Goal: Information Seeking & Learning: Learn about a topic

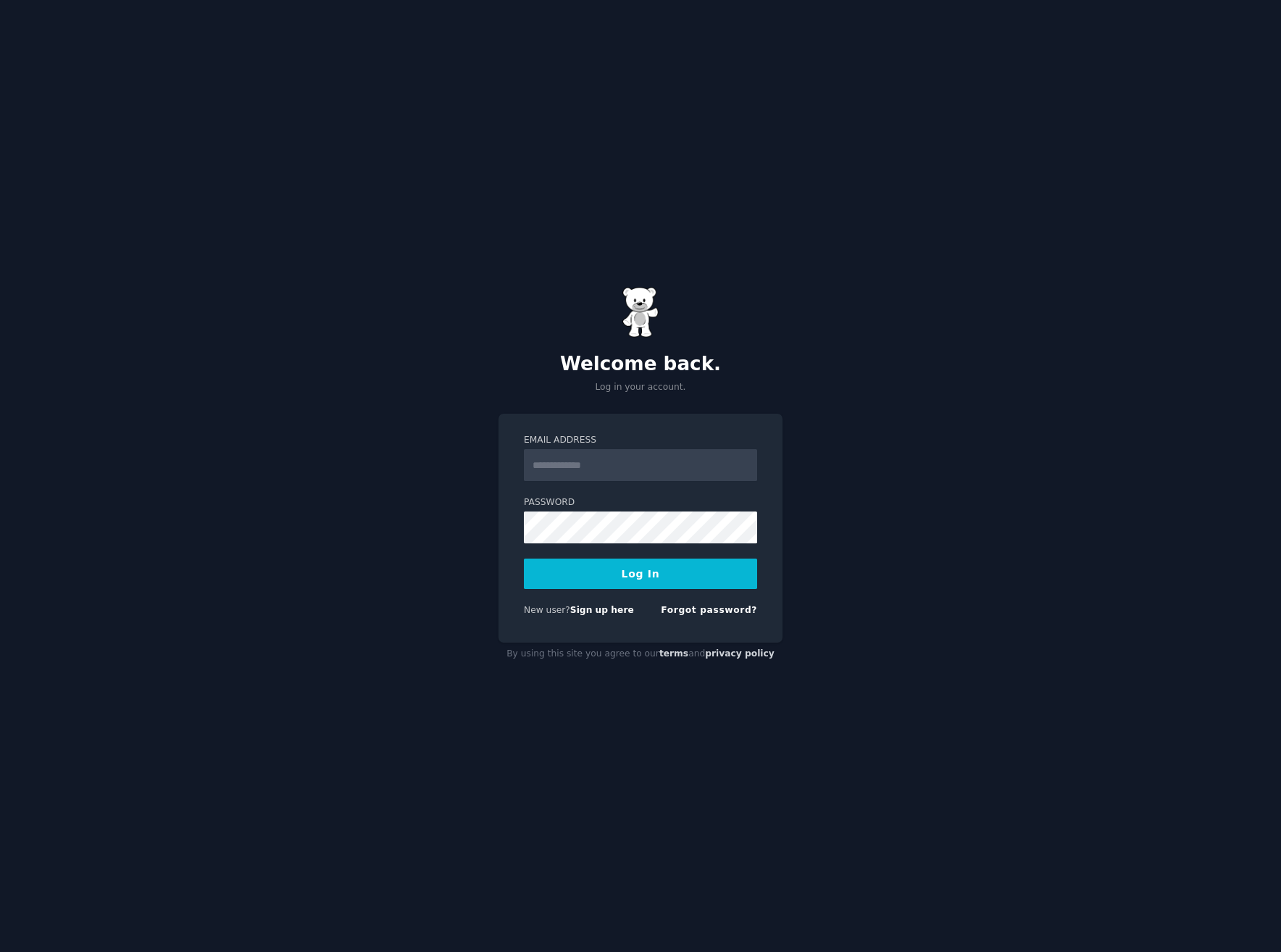
type input "**********"
click at [667, 573] on button "Log In" at bounding box center [640, 574] width 234 height 31
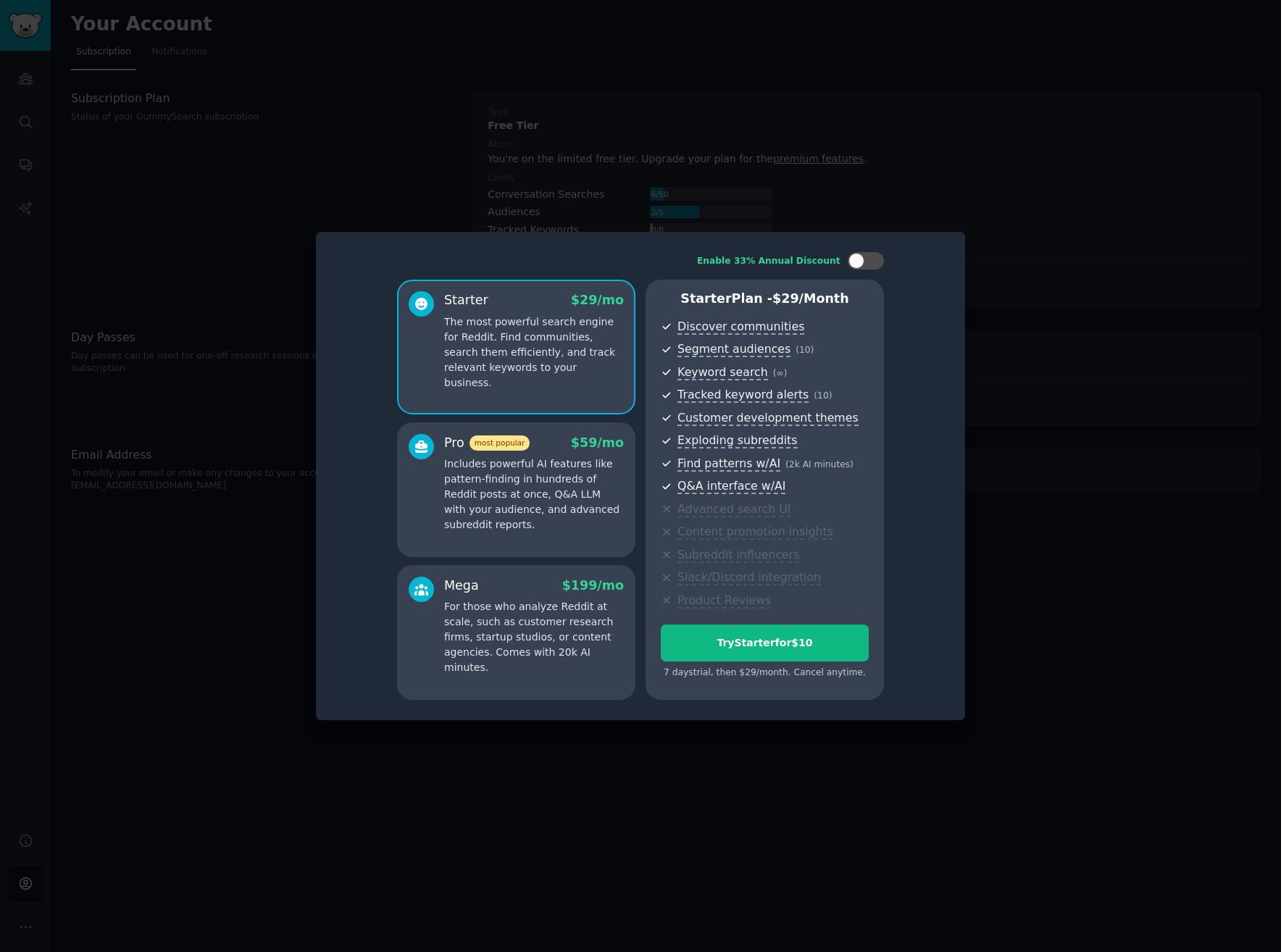
click at [957, 105] on div at bounding box center [640, 476] width 1281 height 952
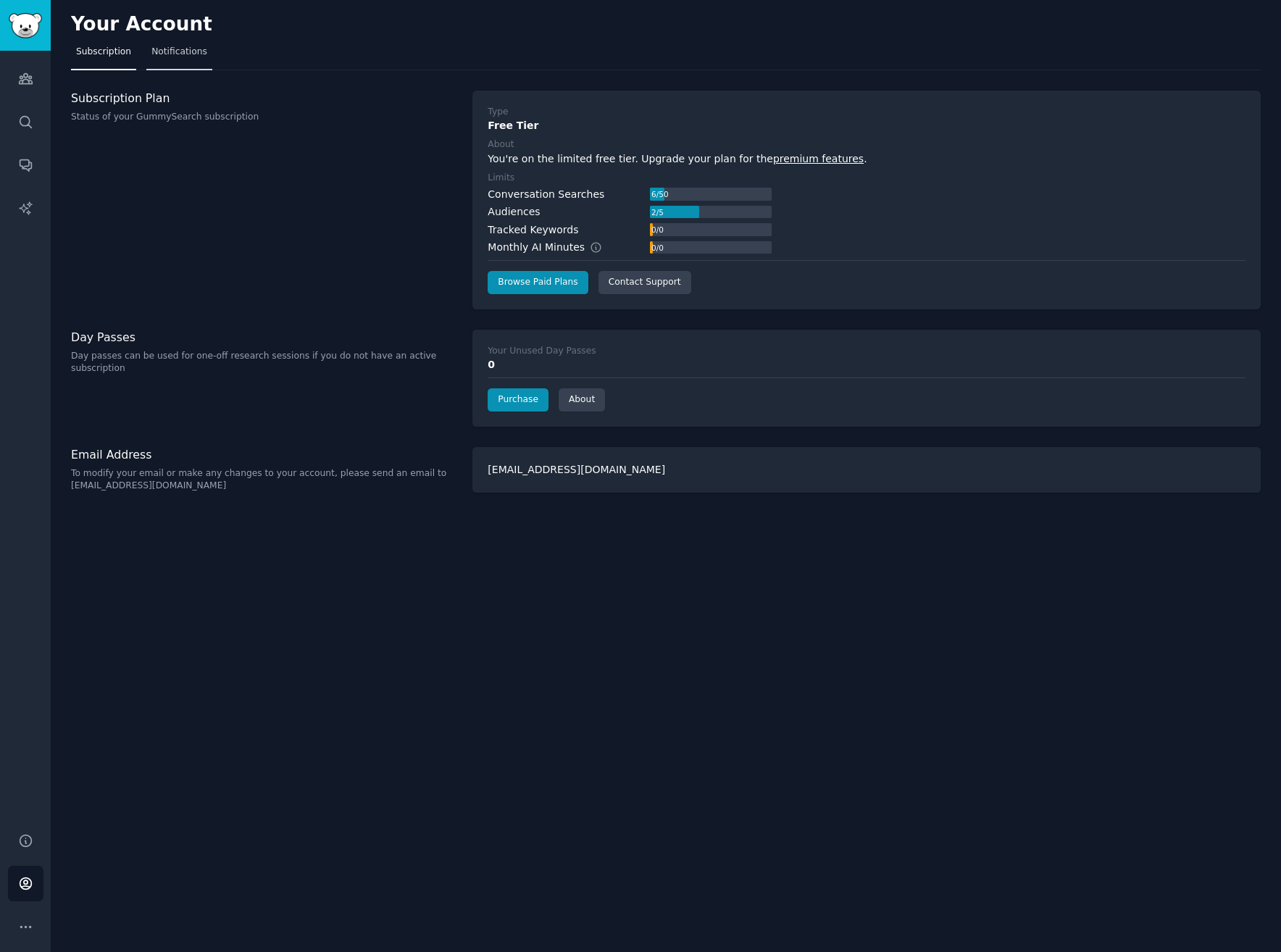
click at [178, 57] on span "Notifications" at bounding box center [180, 52] width 56 height 13
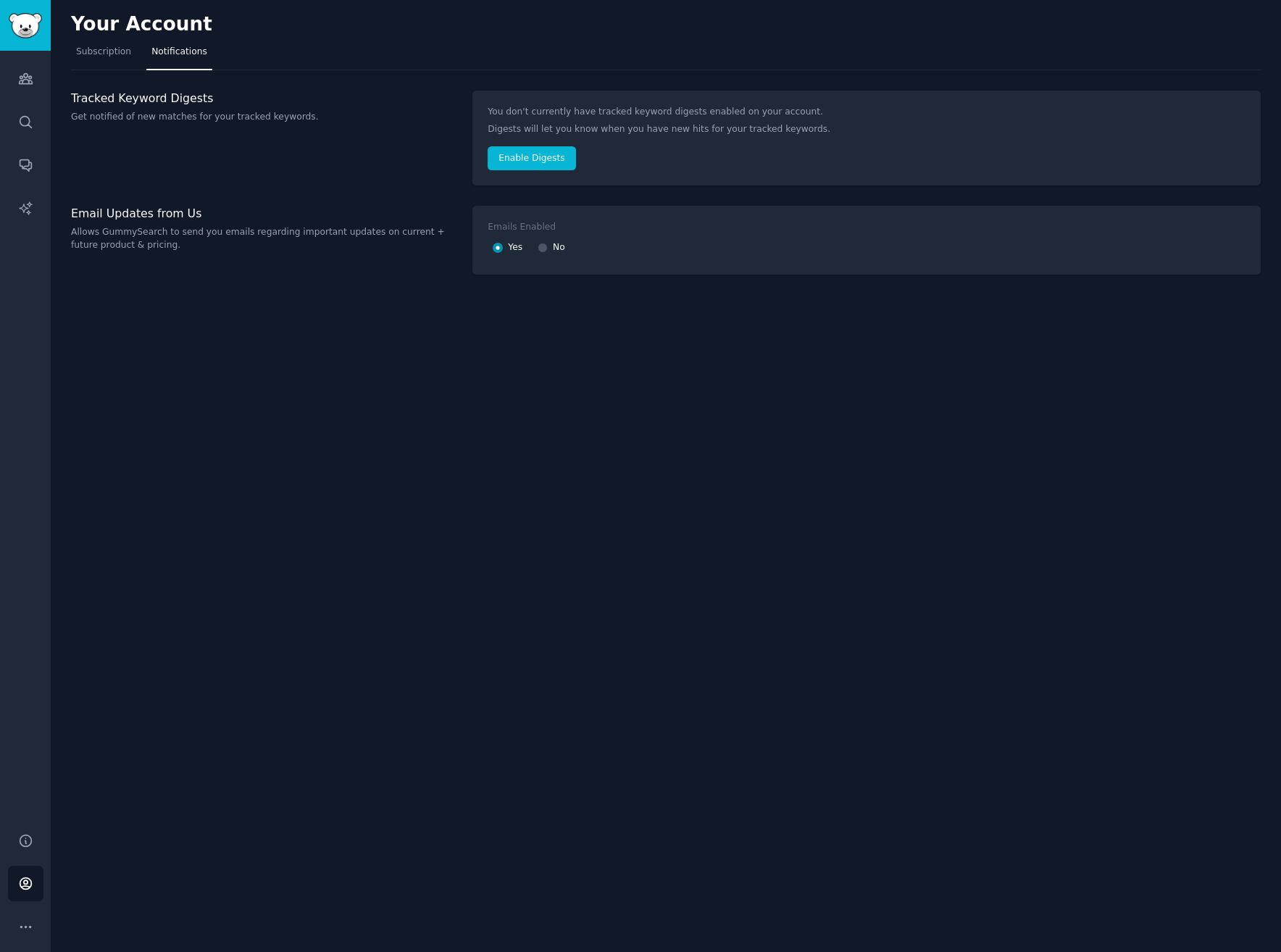
click at [57, 84] on div "Your Account Subscription Notifications Tracked Keyword Digests Get notified of…" at bounding box center [666, 476] width 1231 height 952
click at [39, 84] on link "Audiences" at bounding box center [26, 79] width 36 height 36
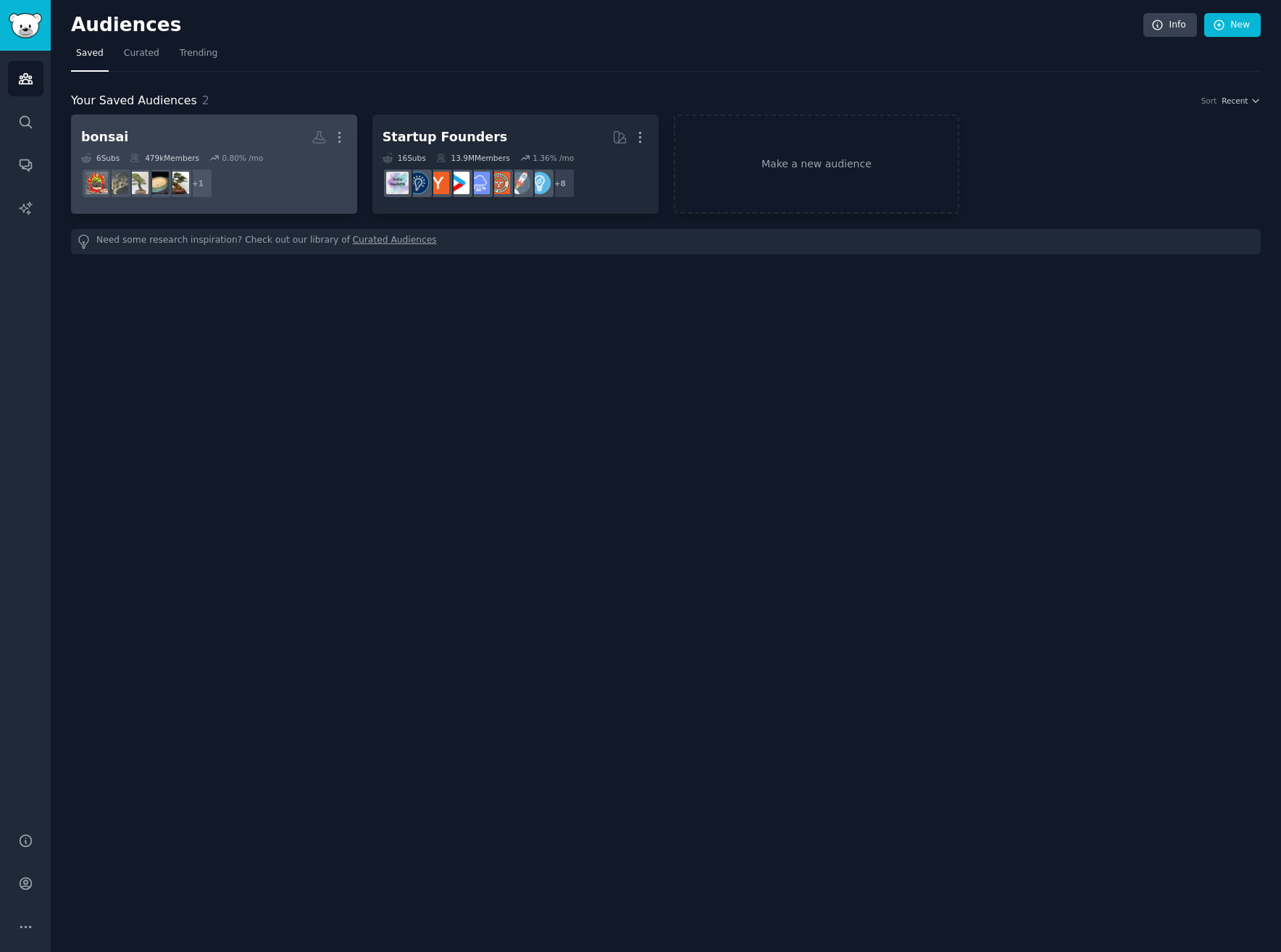
click at [193, 137] on h2 "bonsai More" at bounding box center [214, 137] width 266 height 25
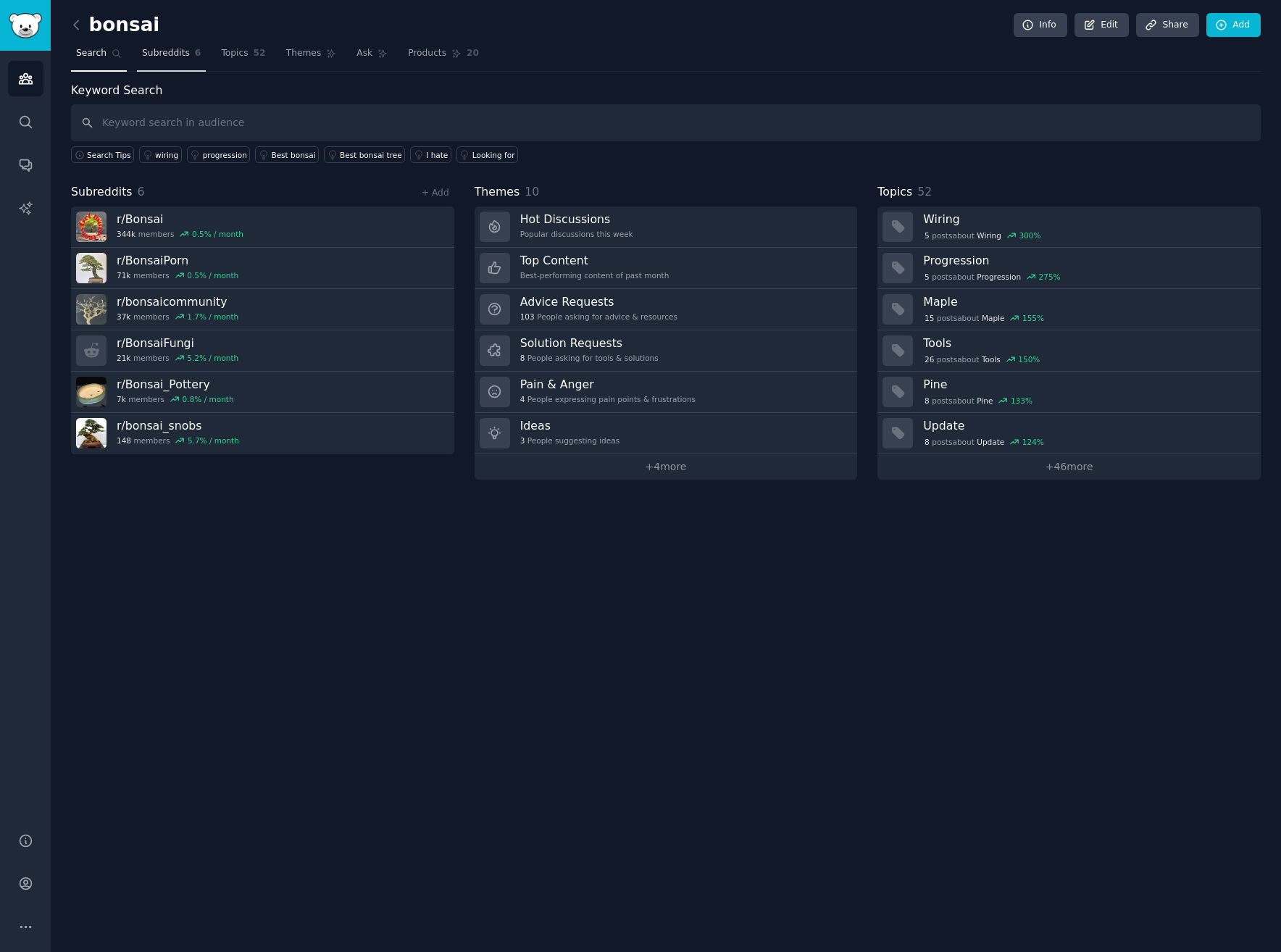
click at [177, 57] on span "Subreddits" at bounding box center [165, 53] width 48 height 13
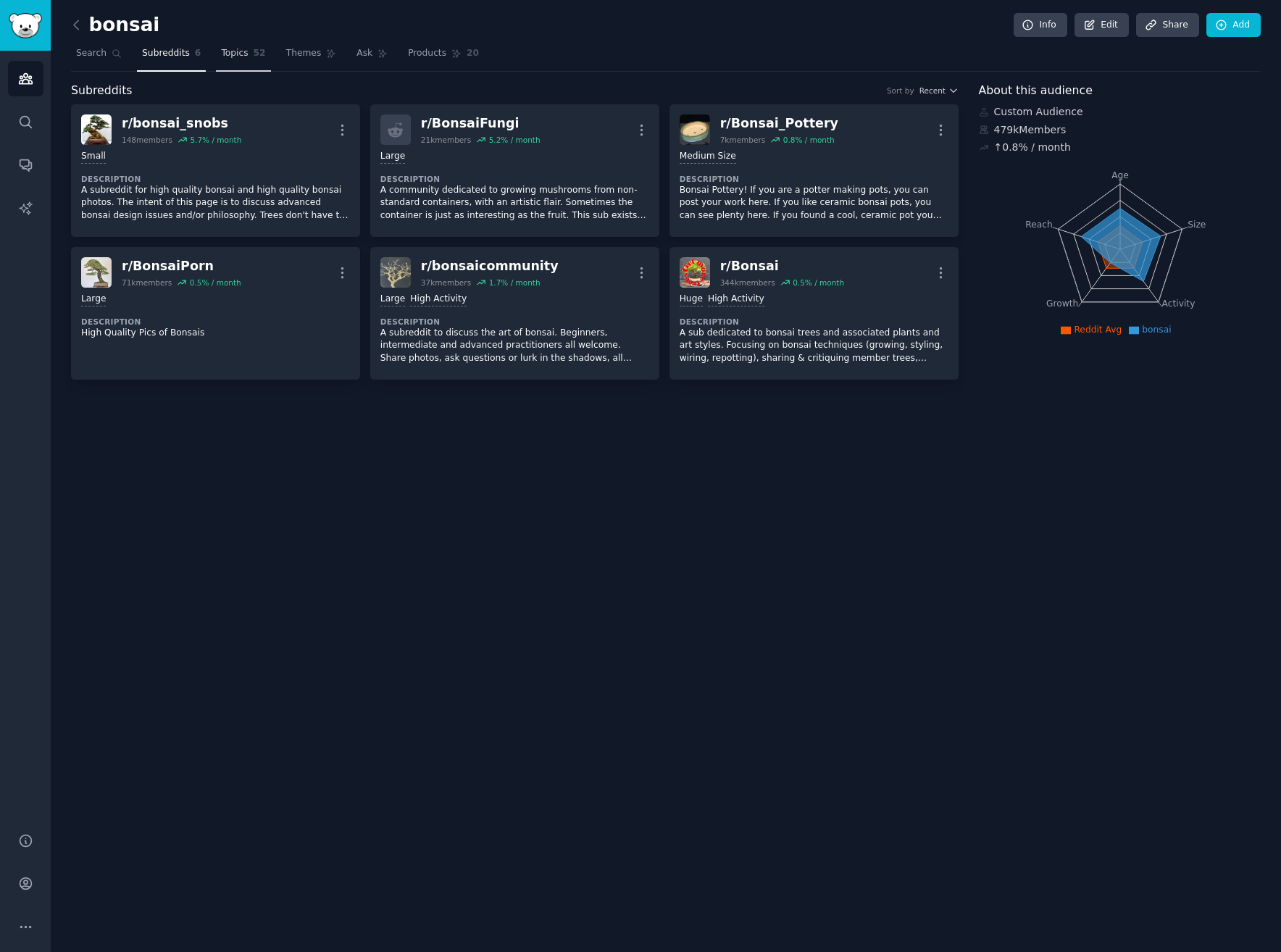
click at [251, 57] on link "Topics 52" at bounding box center [243, 57] width 54 height 30
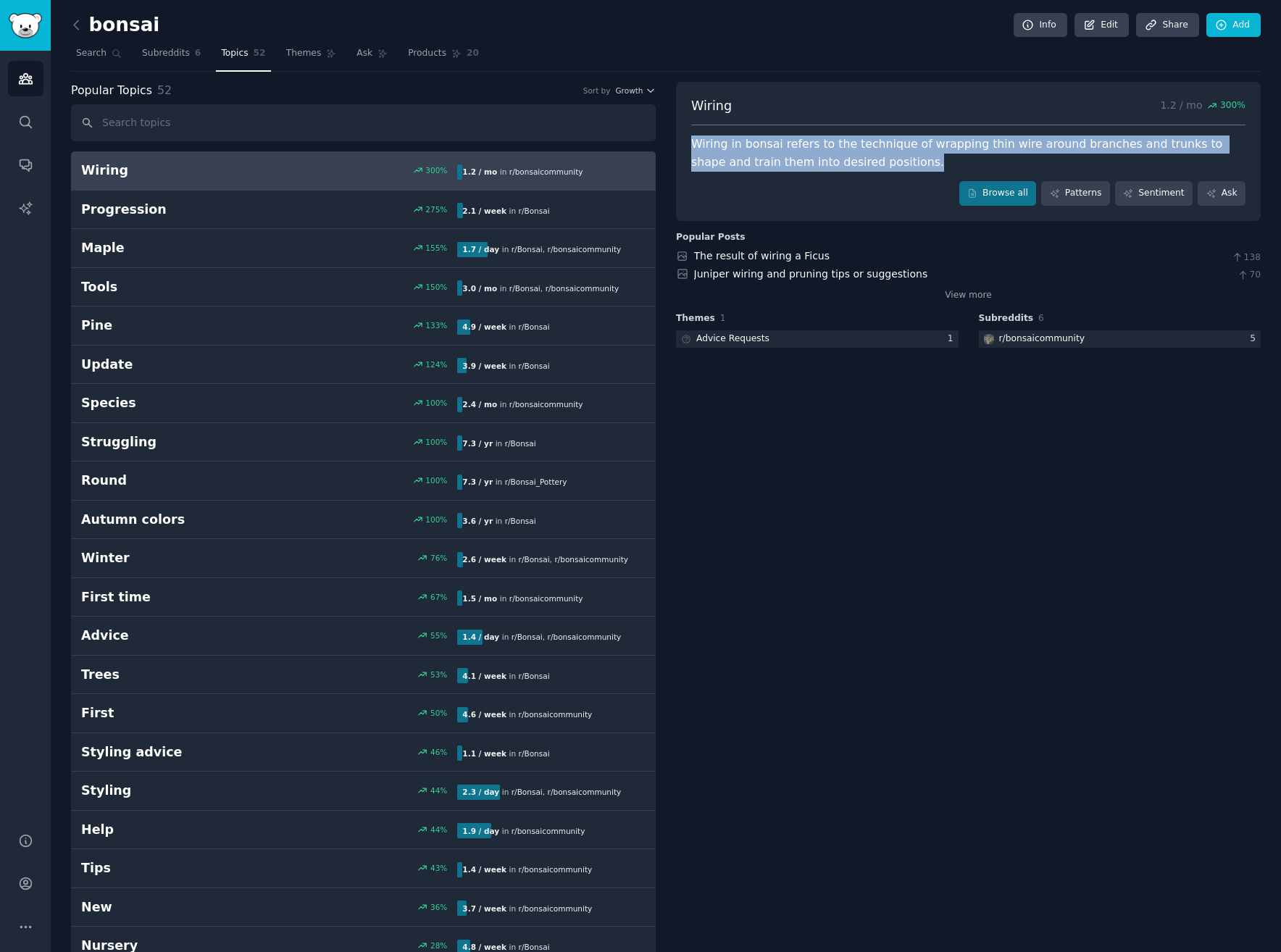
drag, startPoint x: 907, startPoint y: 170, endPoint x: 689, endPoint y: 137, distance: 220.5
click at [691, 137] on div "Wiring in bonsai refers to the technique of wrapping thin wire around branches …" at bounding box center [967, 154] width 554 height 36
click at [697, 136] on div "Wiring in bonsai refers to the technique of wrapping thin wire around branches …" at bounding box center [967, 154] width 554 height 36
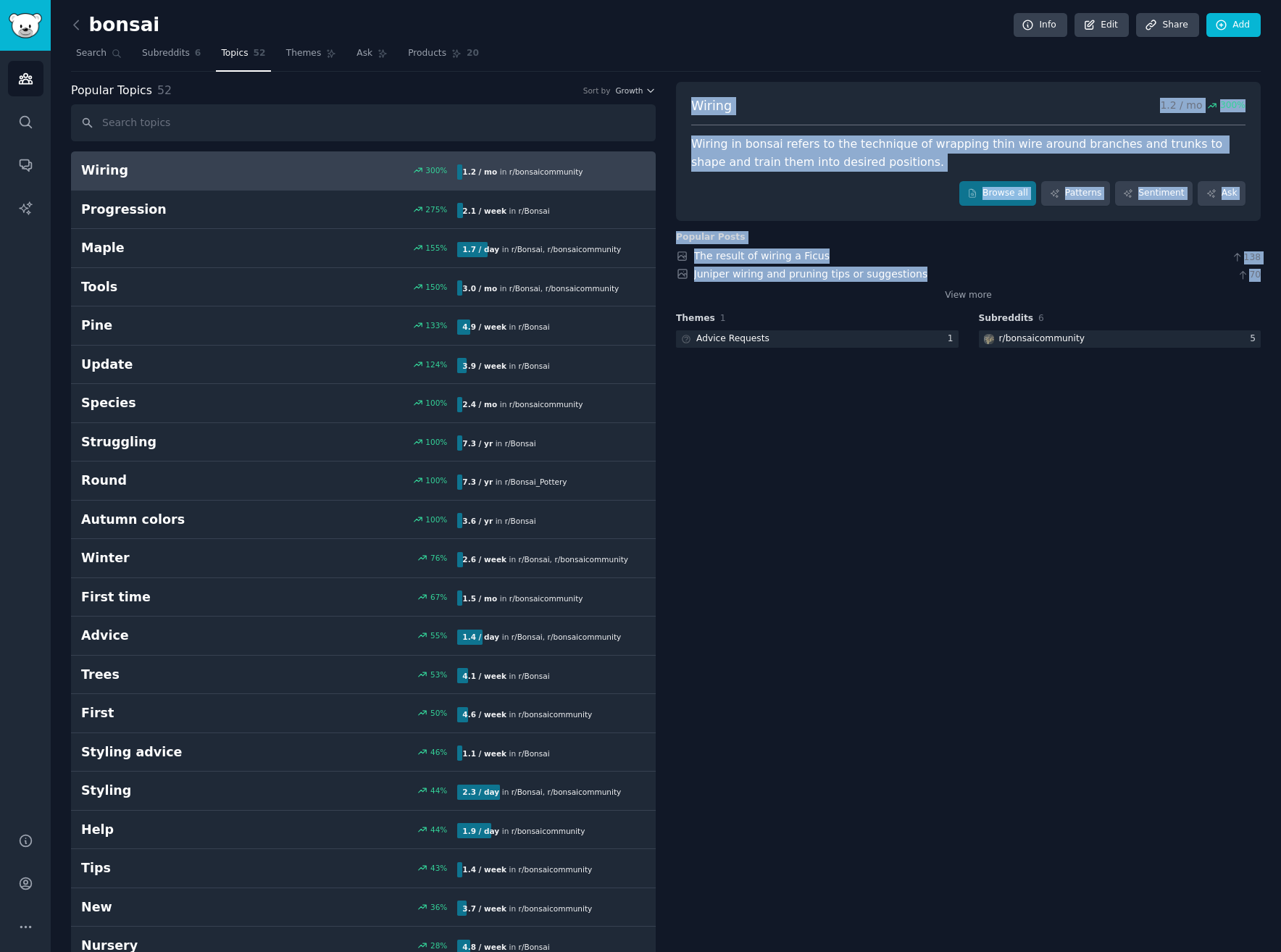
drag, startPoint x: 682, startPoint y: 99, endPoint x: 1089, endPoint y: 283, distance: 446.7
click at [1089, 283] on div "Wiring 1.2 / mo 300 % Wiring in bonsai refers to the technique of wrapping thin…" at bounding box center [968, 216] width 585 height 269
copy div "Wiring 1.2 / mo 300 % Wiring in bonsai refers to the technique of wrapping thin…"
